Goal: Communication & Community: Answer question/provide support

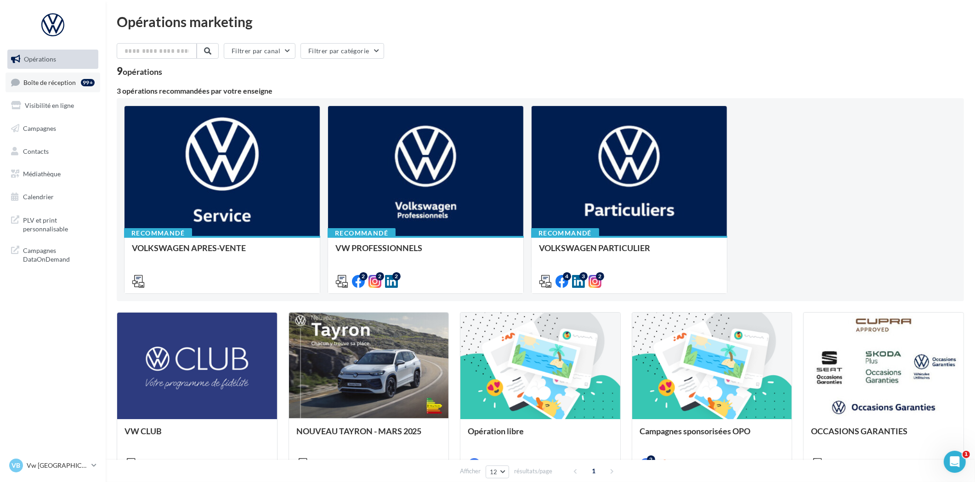
click at [52, 86] on link "Boîte de réception 99+" at bounding box center [53, 83] width 95 height 20
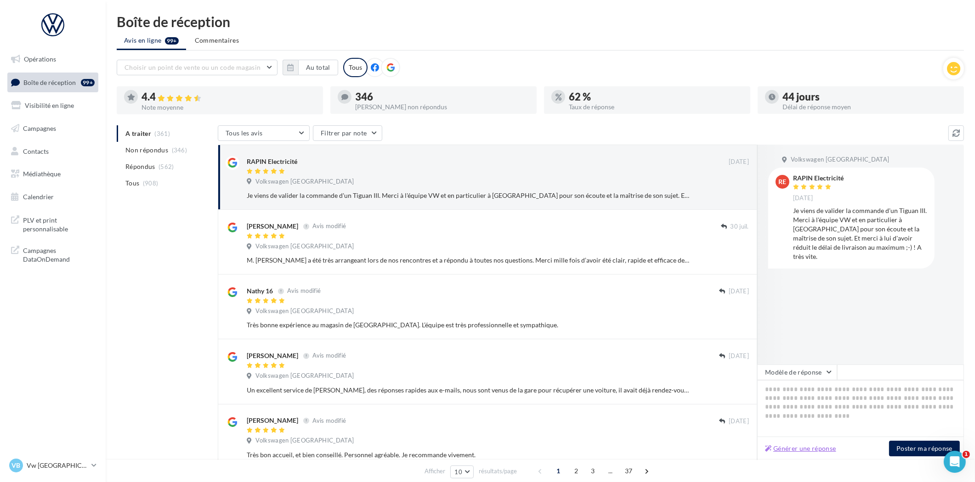
click at [792, 448] on button "Générer une réponse" at bounding box center [800, 448] width 79 height 11
type textarea "**********"
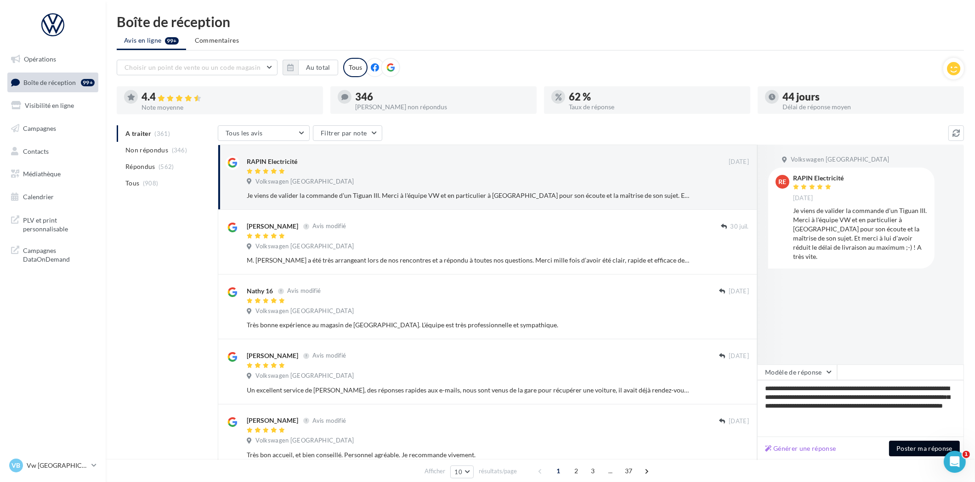
click at [924, 448] on button "Poster ma réponse" at bounding box center [924, 449] width 71 height 16
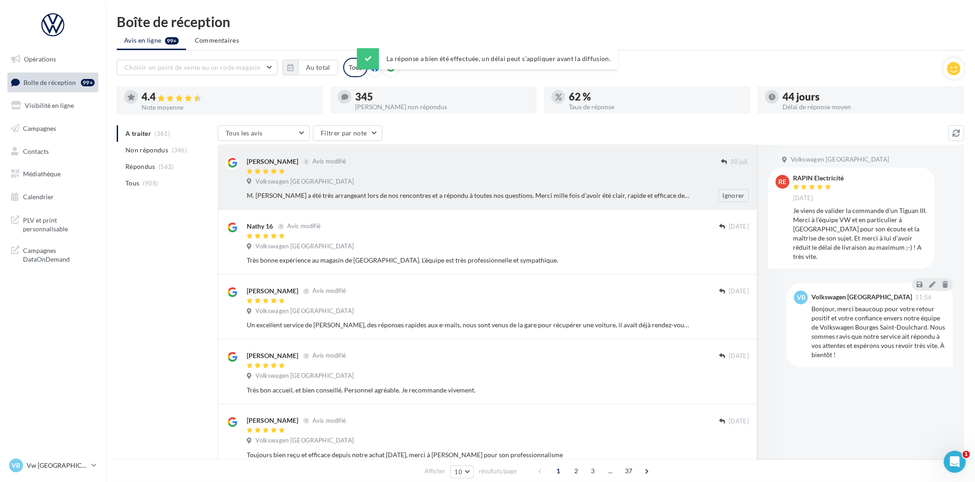
click at [382, 168] on div at bounding box center [484, 172] width 474 height 8
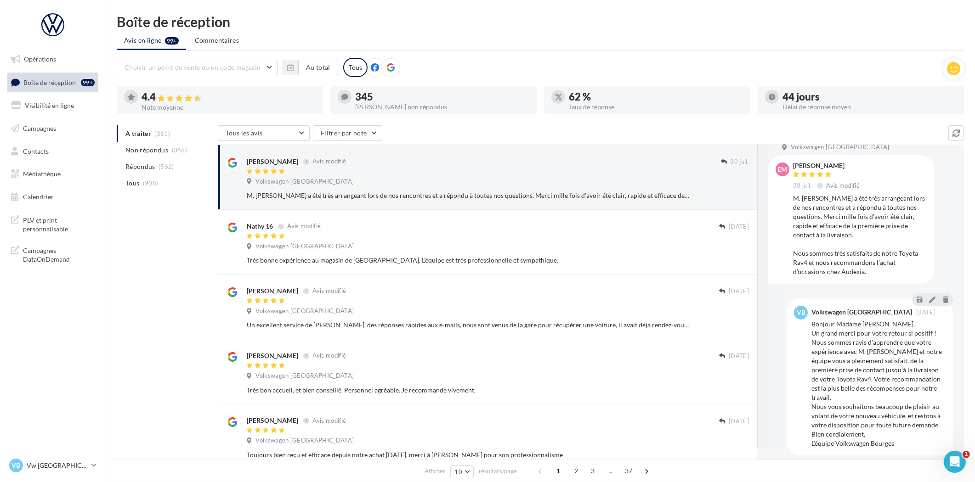
scroll to position [19, 0]
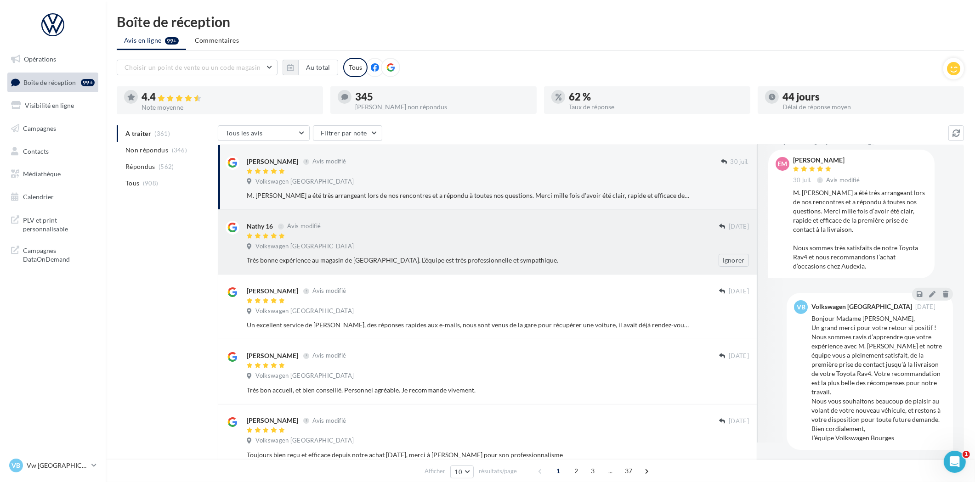
click at [373, 245] on div "Volkswagen [GEOGRAPHIC_DATA]" at bounding box center [498, 248] width 502 height 10
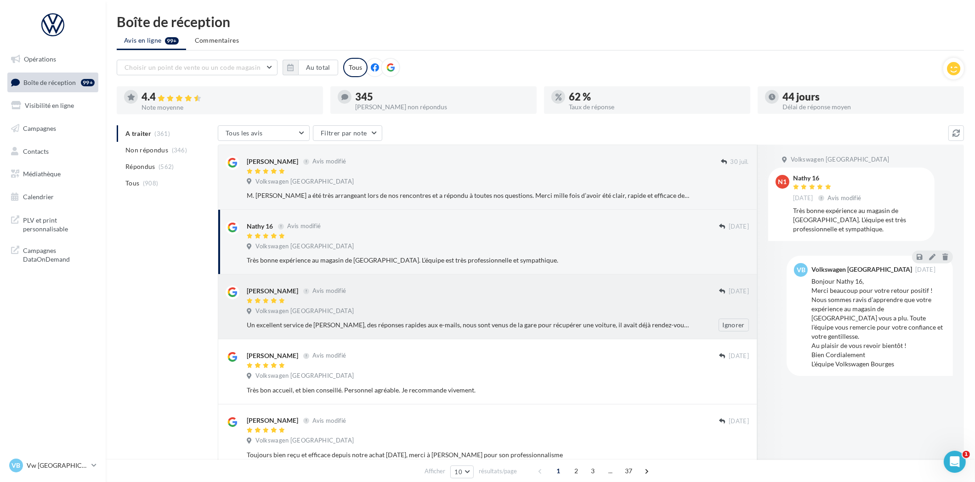
click at [370, 298] on div at bounding box center [483, 302] width 472 height 8
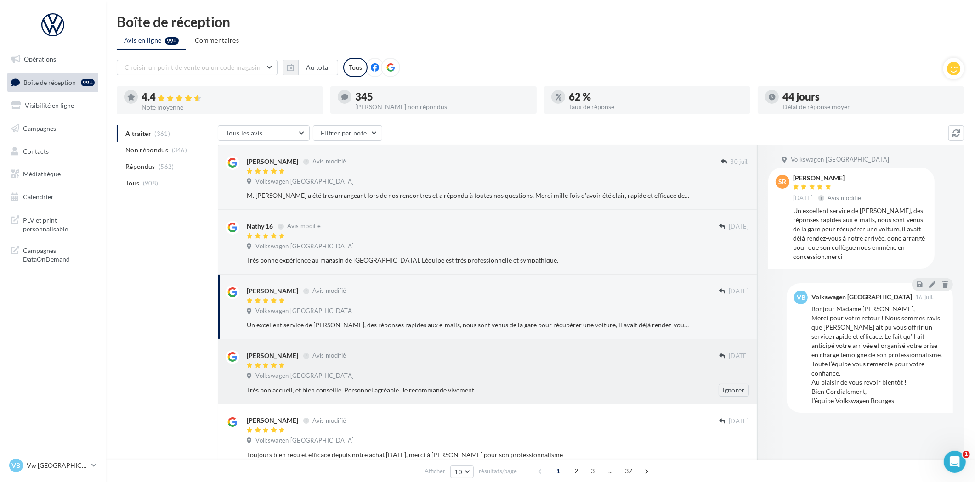
click at [346, 363] on div at bounding box center [483, 367] width 472 height 8
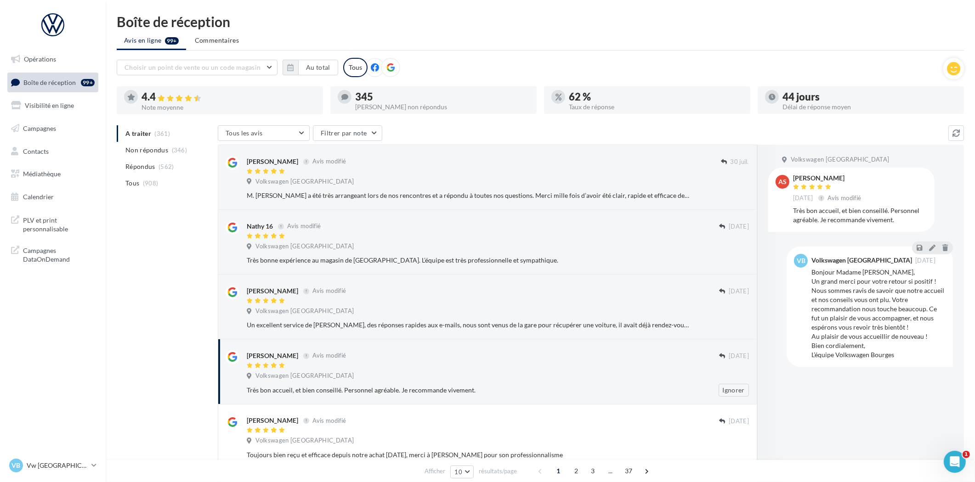
scroll to position [102, 0]
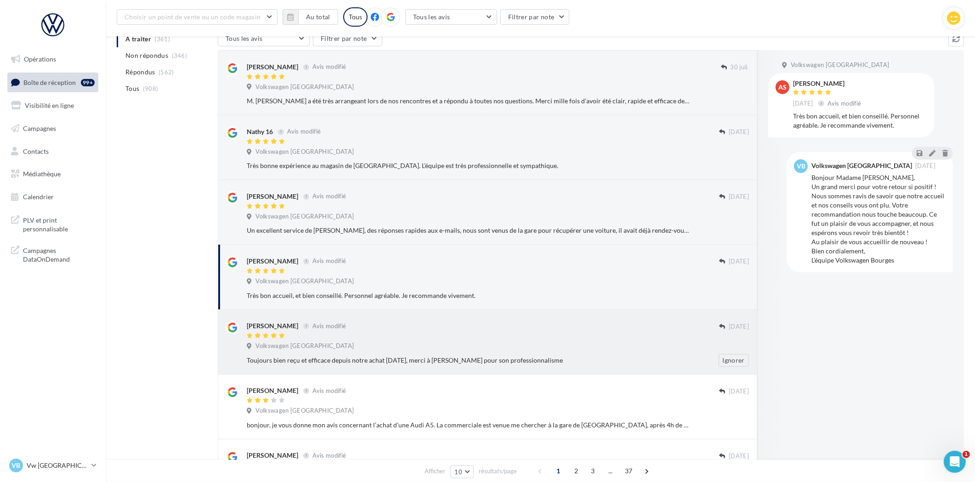
click at [357, 327] on div "[PERSON_NAME] Avis modifié" at bounding box center [483, 326] width 472 height 10
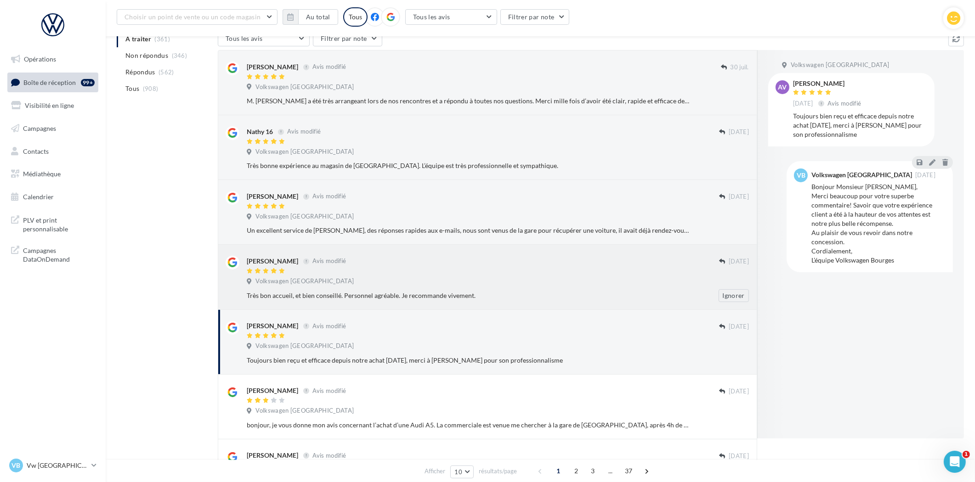
scroll to position [0, 0]
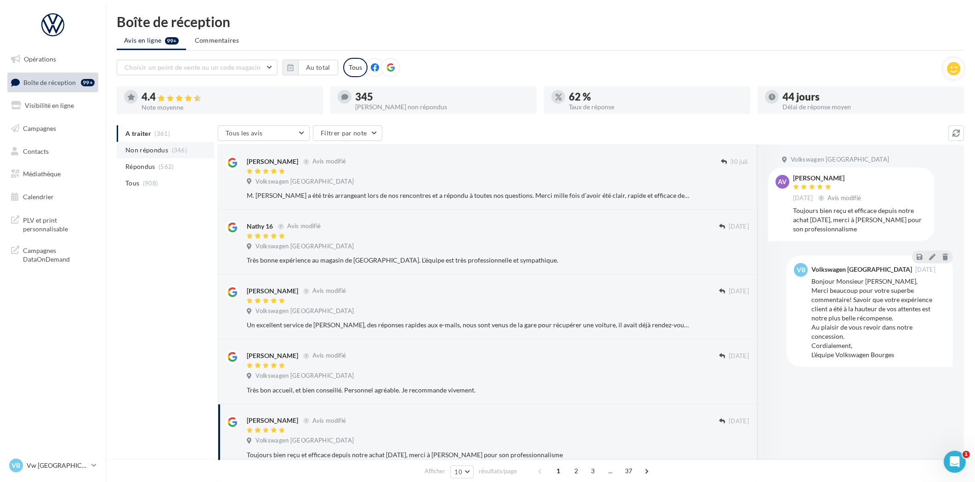
click at [169, 152] on li "Non répondus (346)" at bounding box center [165, 150] width 97 height 17
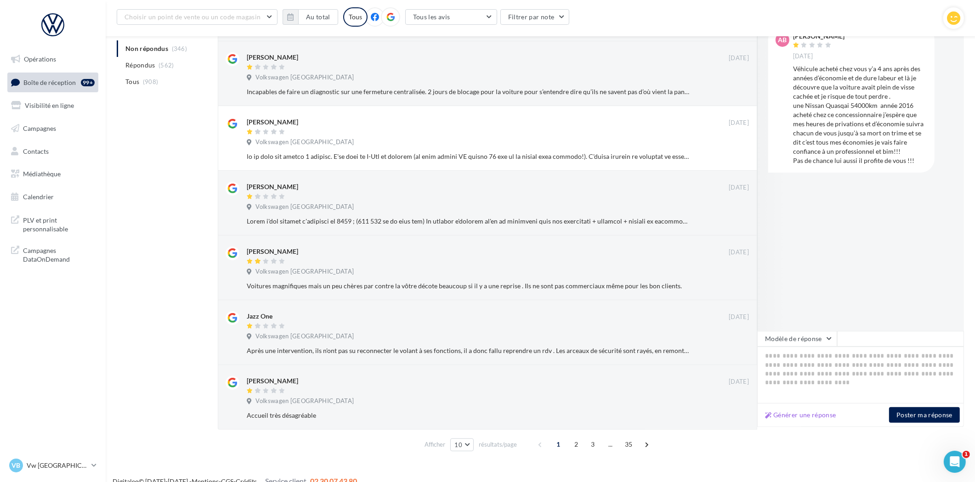
scroll to position [380, 0]
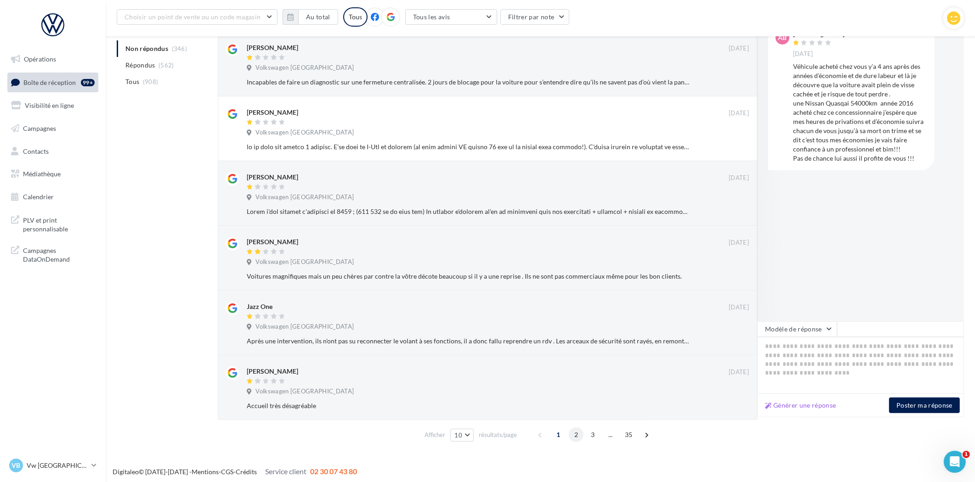
click at [576, 432] on span "2" at bounding box center [576, 435] width 15 height 15
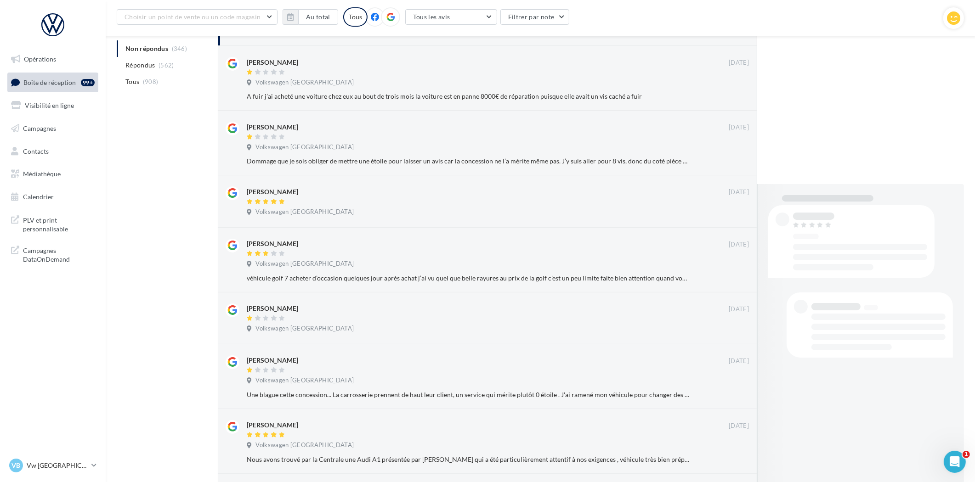
scroll to position [355, 0]
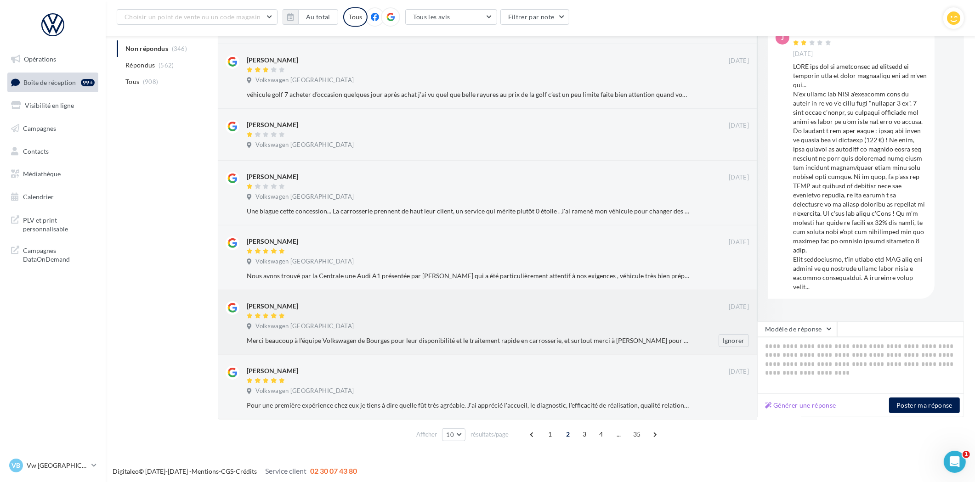
click at [347, 323] on div "Volkswagen [GEOGRAPHIC_DATA]" at bounding box center [498, 328] width 502 height 10
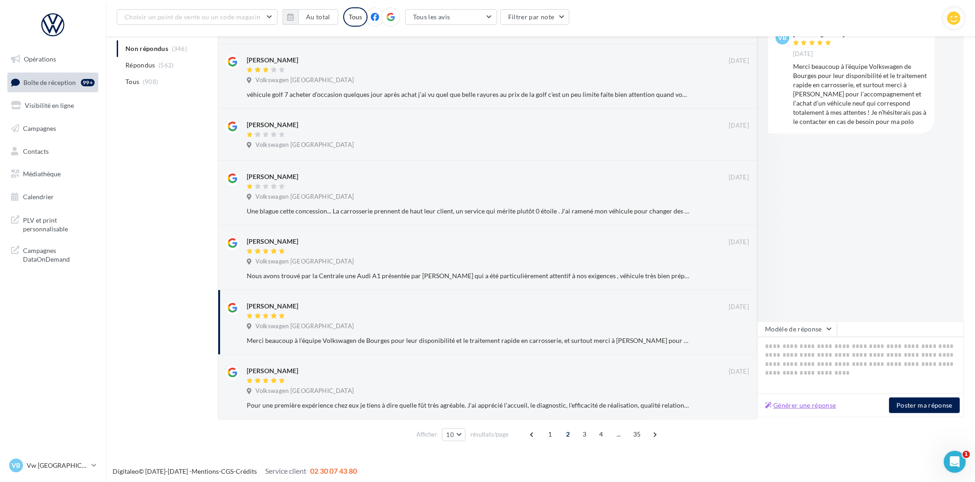
click at [791, 401] on button "Générer une réponse" at bounding box center [800, 405] width 79 height 11
type textarea "**********"
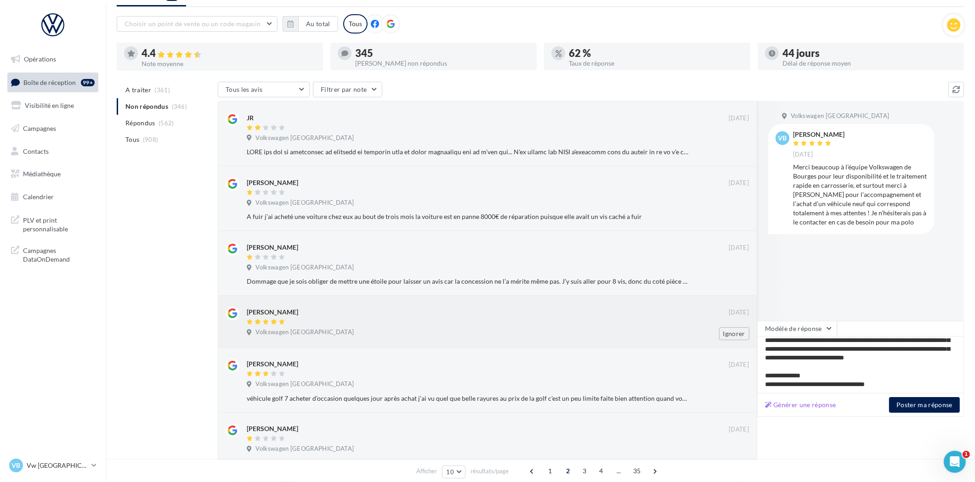
scroll to position [0, 0]
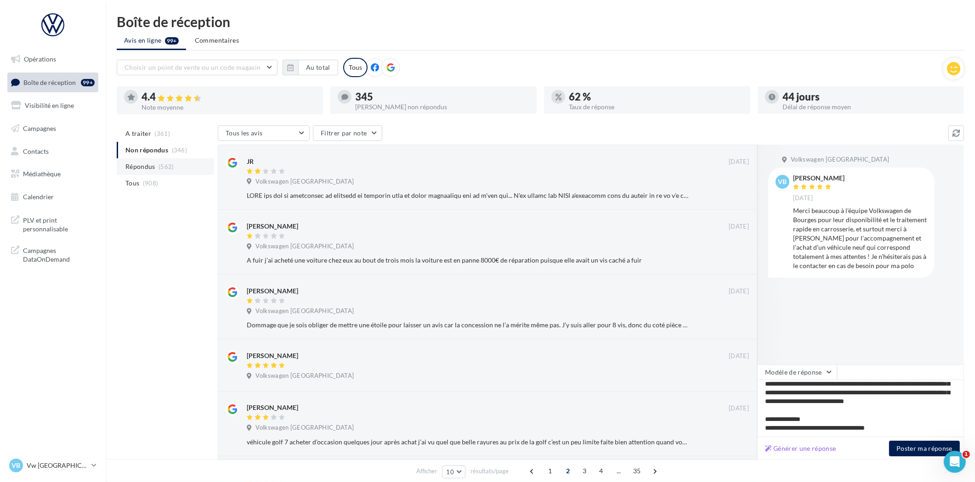
click at [150, 163] on span "Répondus" at bounding box center [140, 166] width 30 height 9
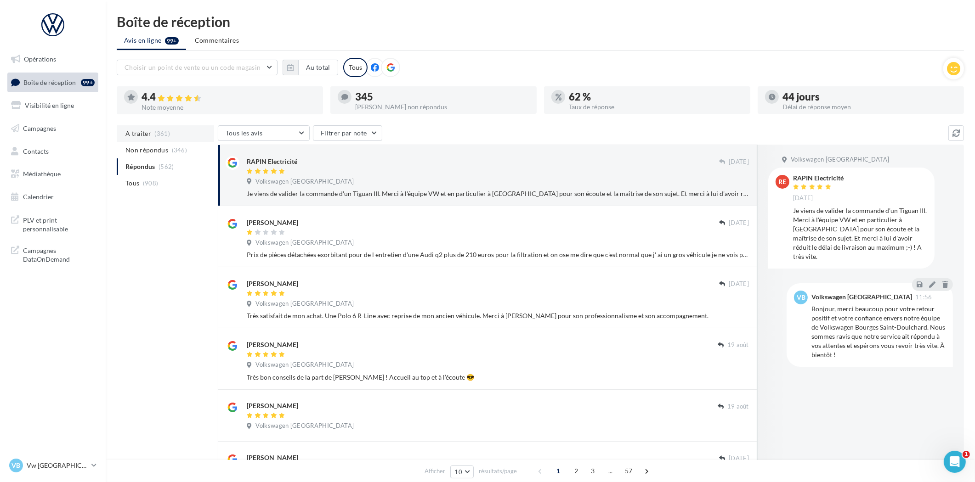
click at [152, 138] on li "A traiter (361)" at bounding box center [165, 133] width 97 height 17
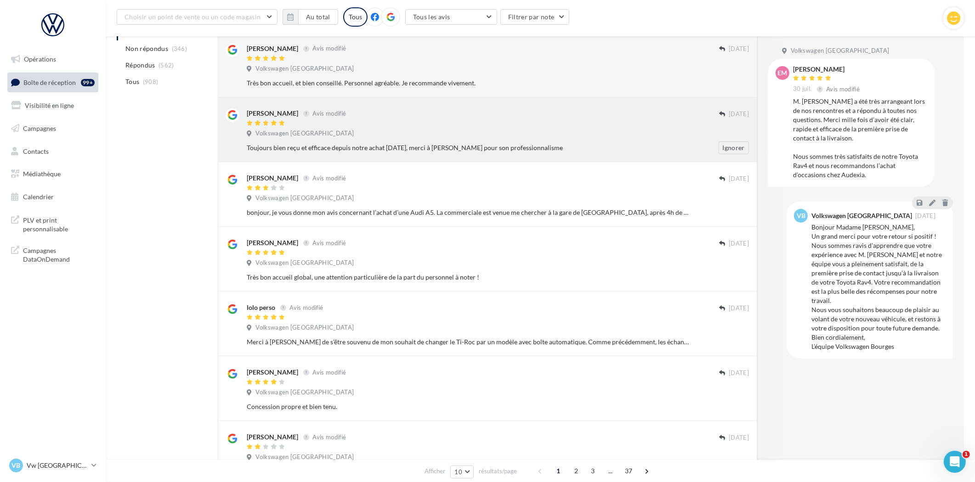
scroll to position [380, 0]
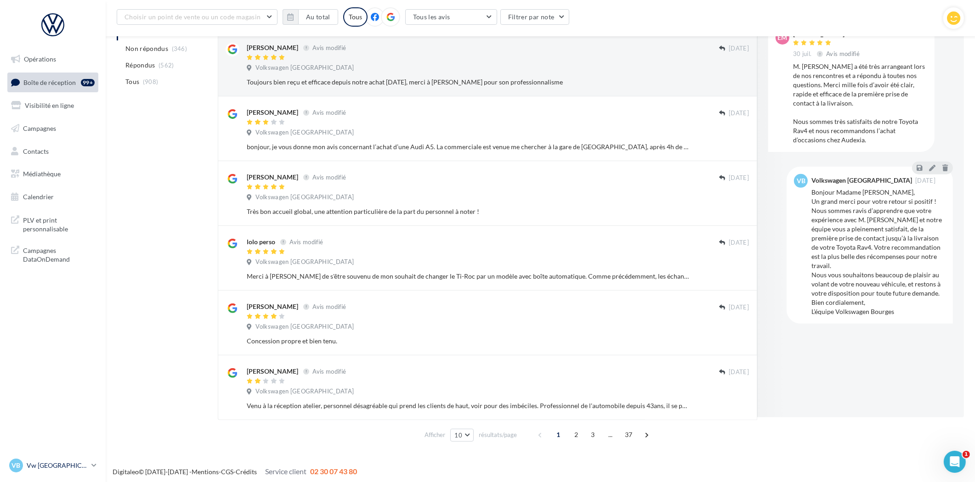
click at [62, 466] on p "Vw [GEOGRAPHIC_DATA]" at bounding box center [57, 465] width 61 height 9
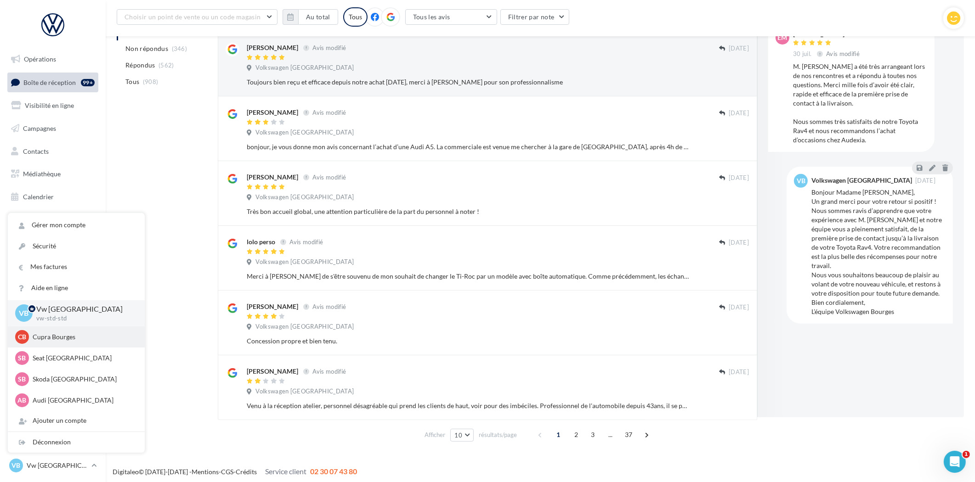
click at [63, 334] on p "Cupra Bourges" at bounding box center [83, 337] width 101 height 9
